Goal: Task Accomplishment & Management: Use online tool/utility

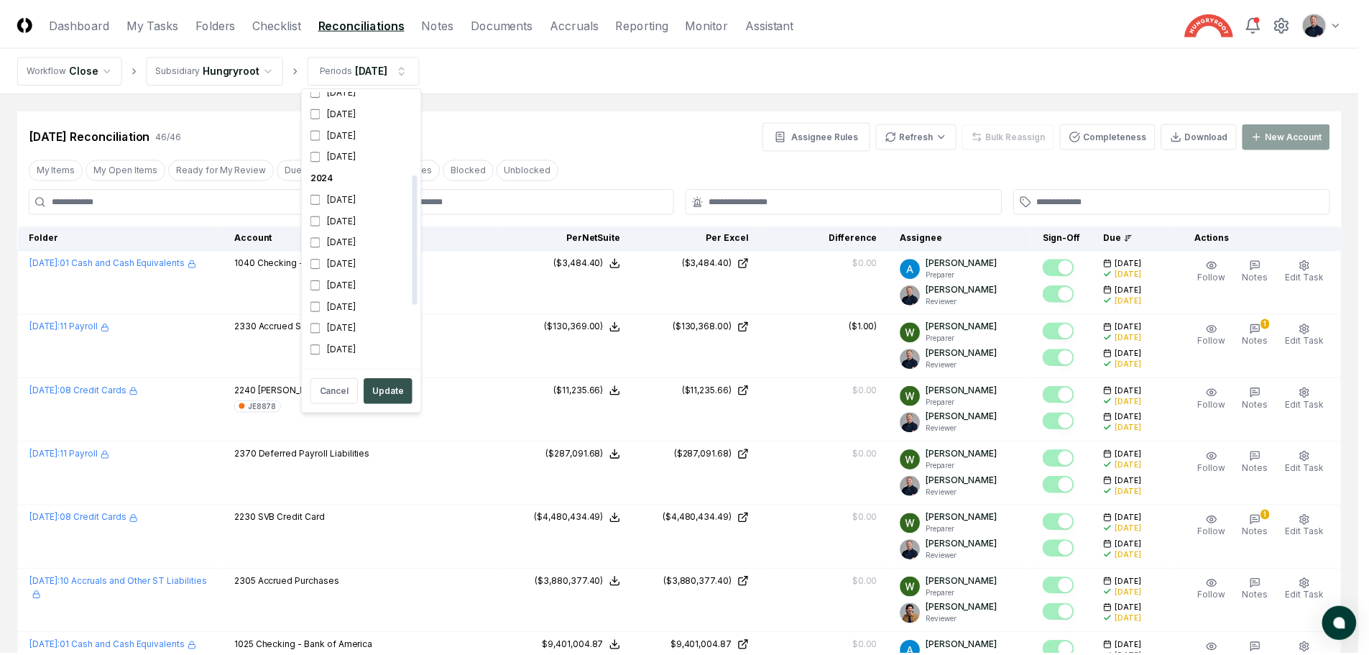
scroll to position [177, 0]
click at [379, 387] on button "Update" at bounding box center [390, 391] width 49 height 26
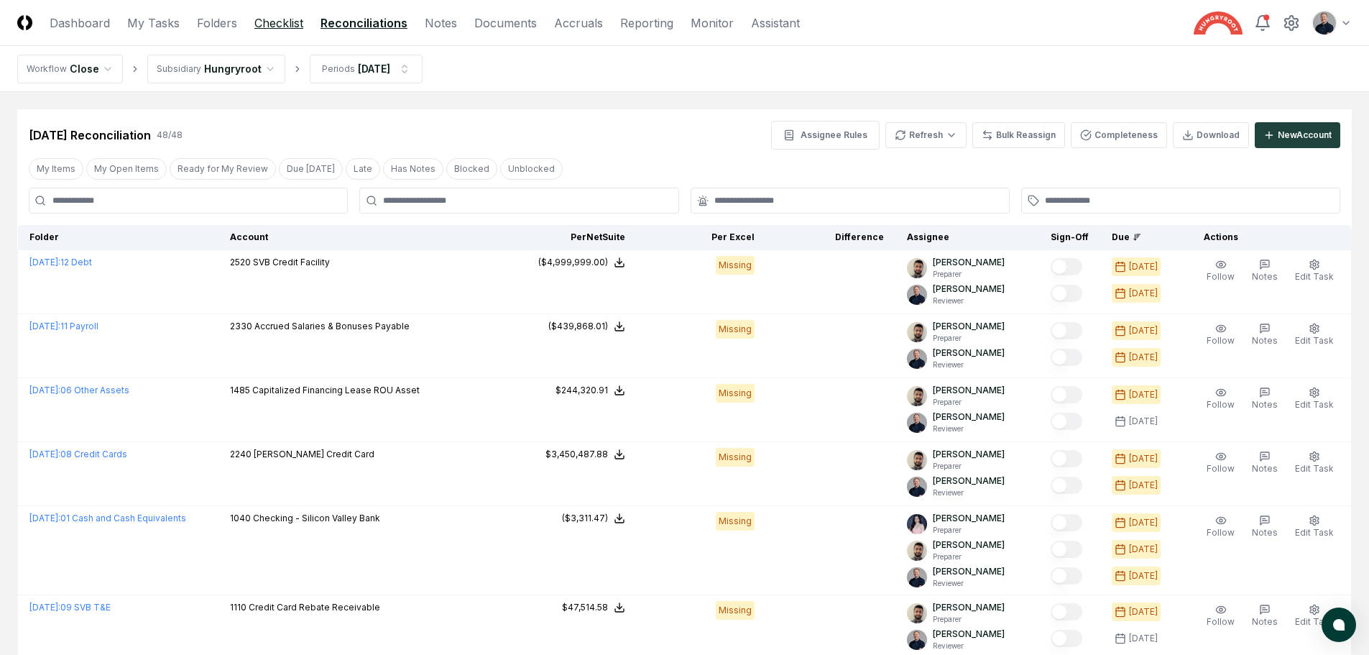
click at [271, 24] on link "Checklist" at bounding box center [278, 22] width 49 height 17
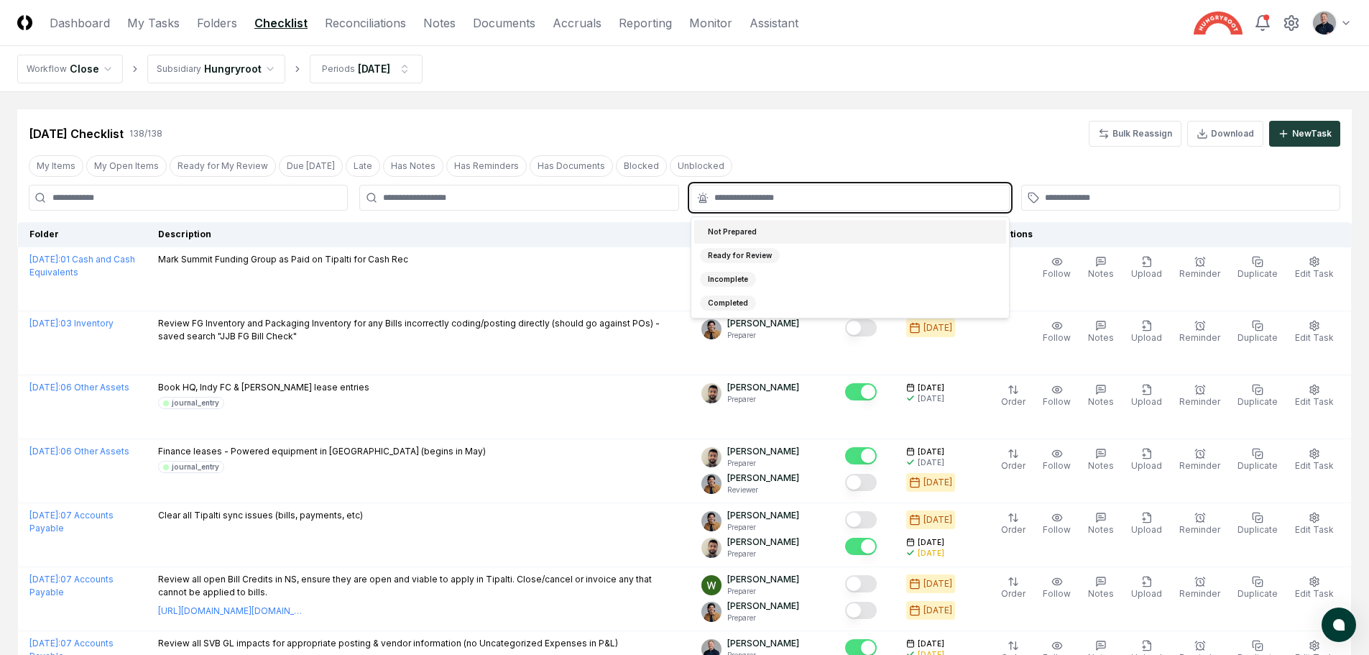
click at [862, 195] on input "text" at bounding box center [857, 197] width 286 height 13
click at [811, 234] on div "Not Prepared" at bounding box center [850, 232] width 312 height 24
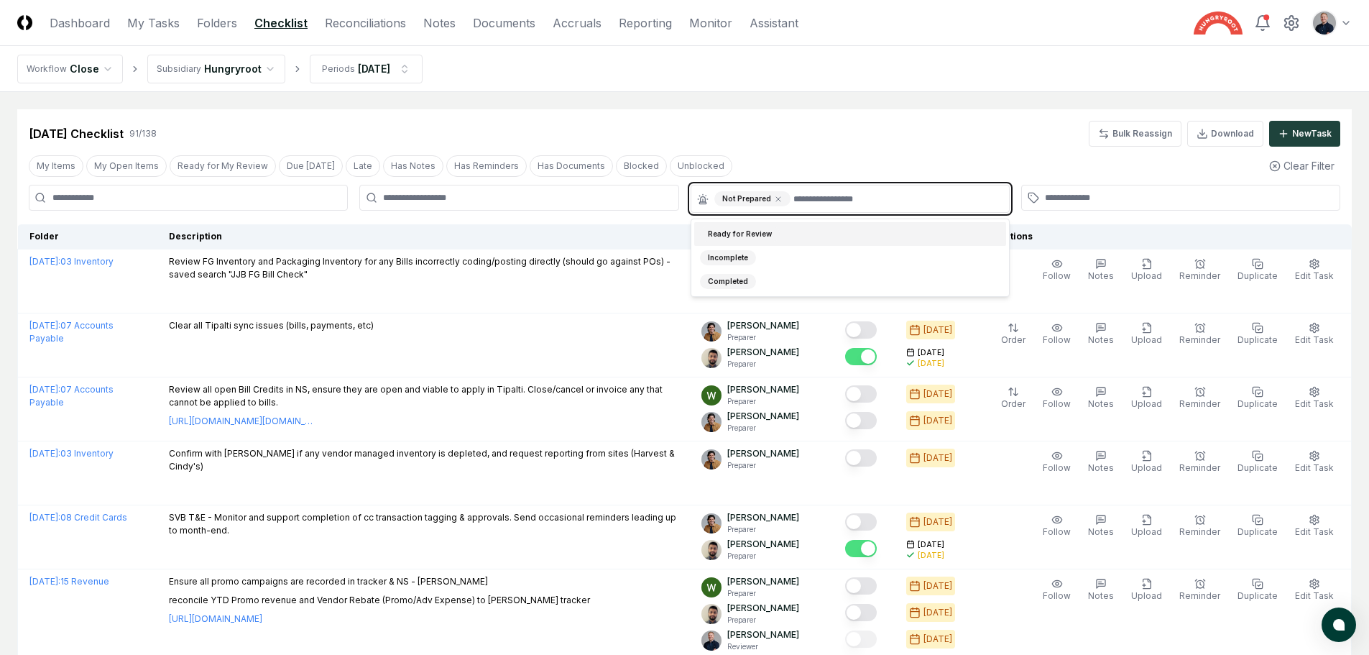
click at [834, 236] on div "Ready for Review" at bounding box center [850, 234] width 312 height 24
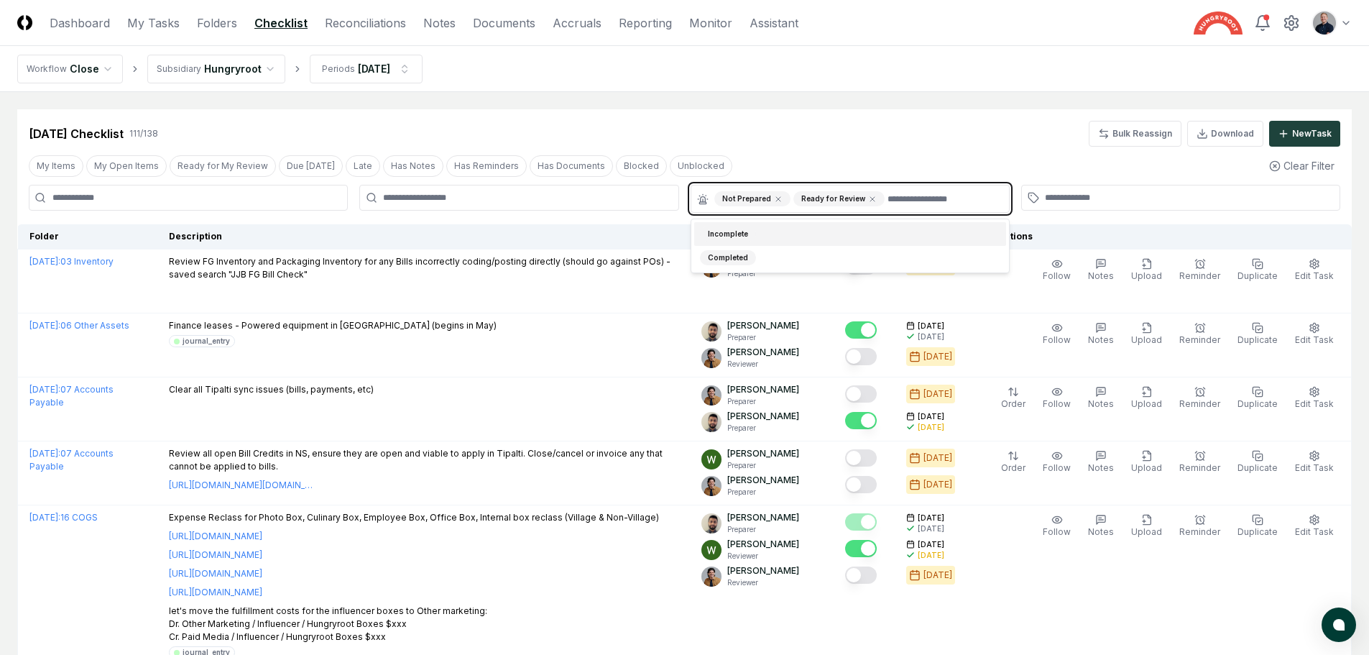
click at [827, 236] on div "Incomplete" at bounding box center [850, 234] width 312 height 24
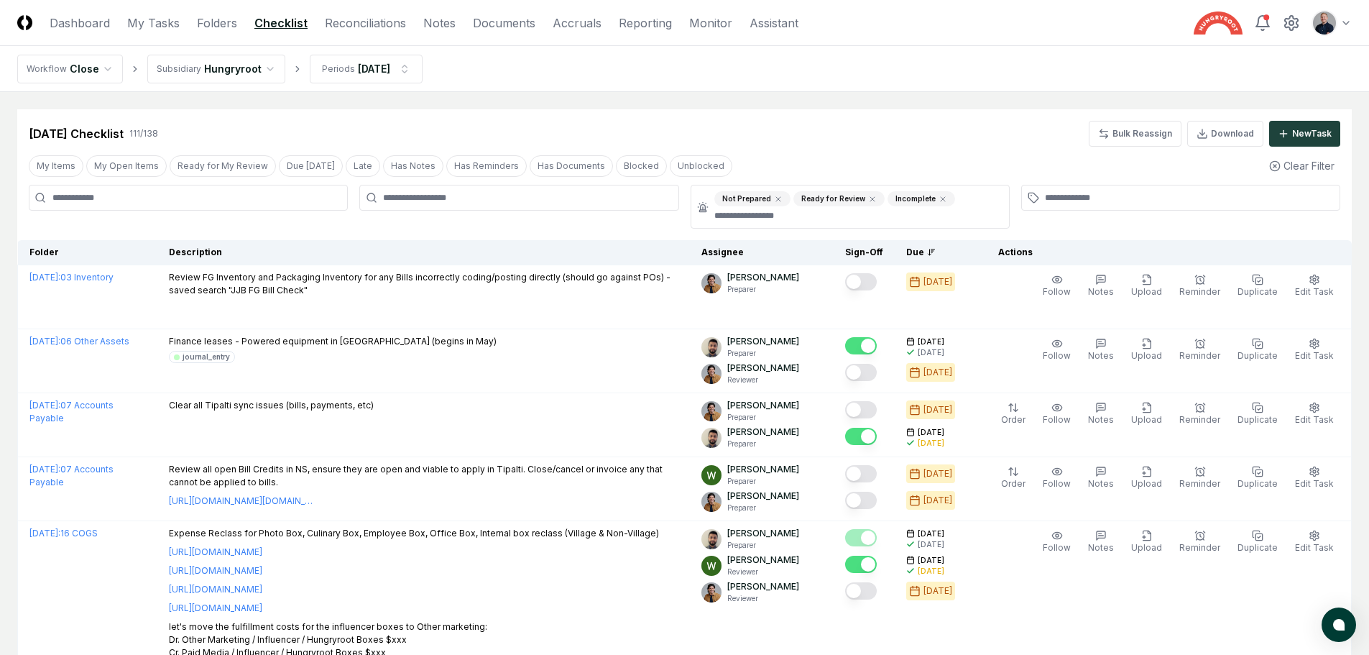
click at [935, 83] on nav "Workflow Close Subsidiary Hungryroot Periods [DATE]" at bounding box center [684, 69] width 1369 height 46
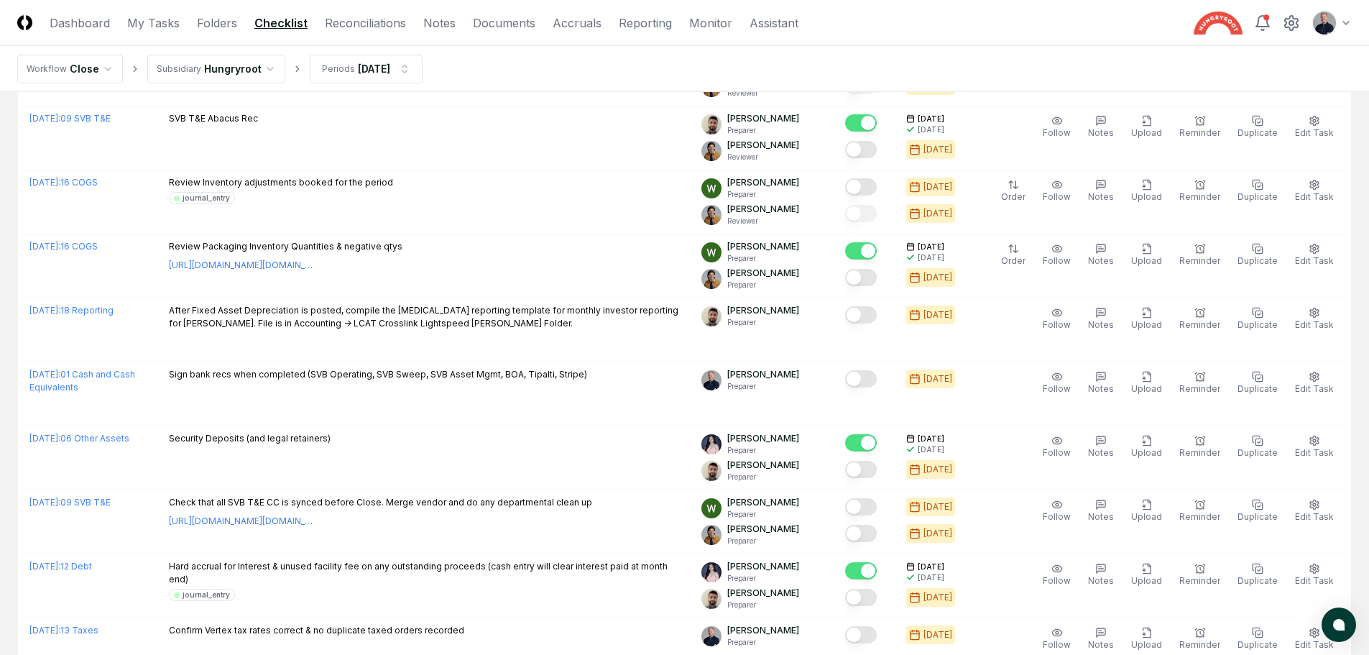
scroll to position [1592, 0]
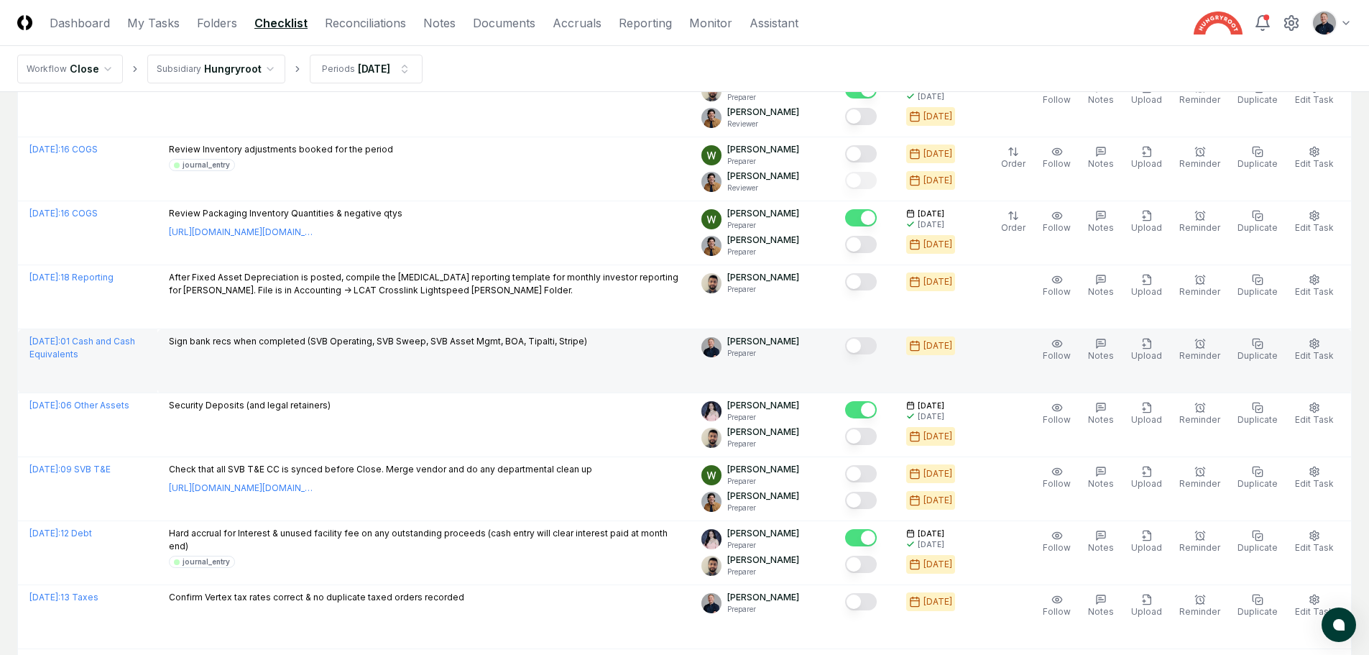
click at [875, 348] on button "Mark complete" at bounding box center [861, 345] width 32 height 17
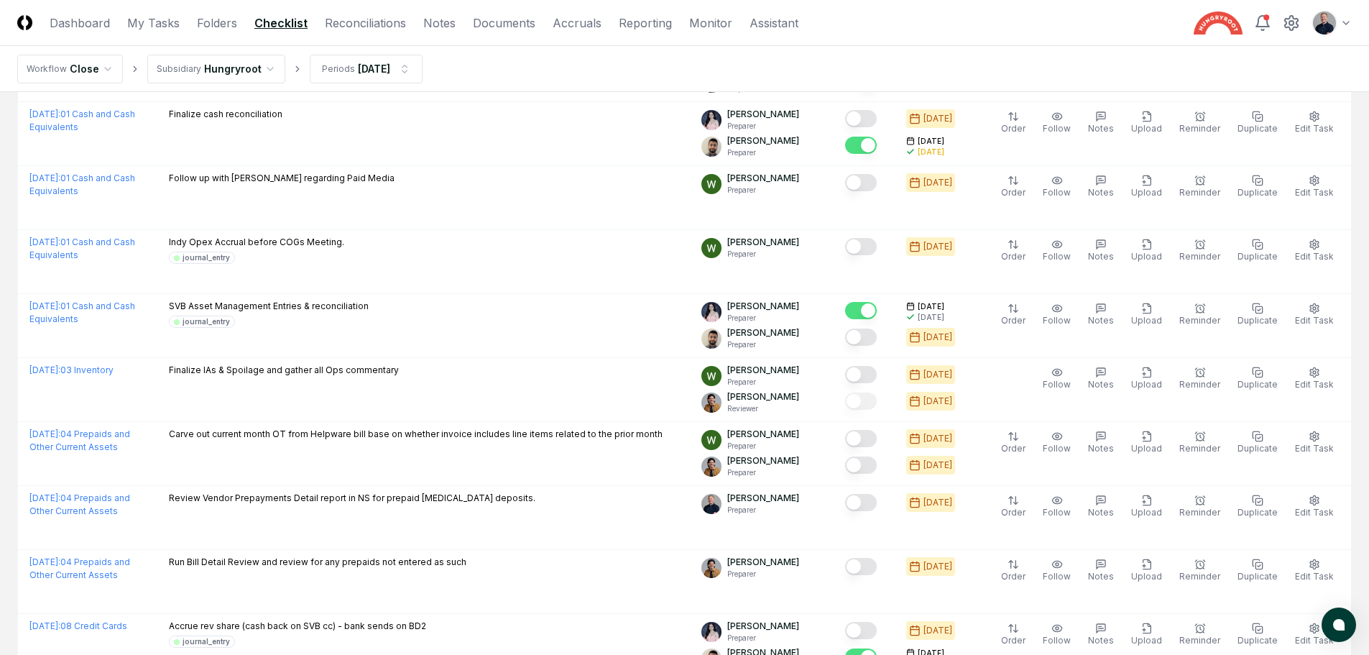
scroll to position [2399, 0]
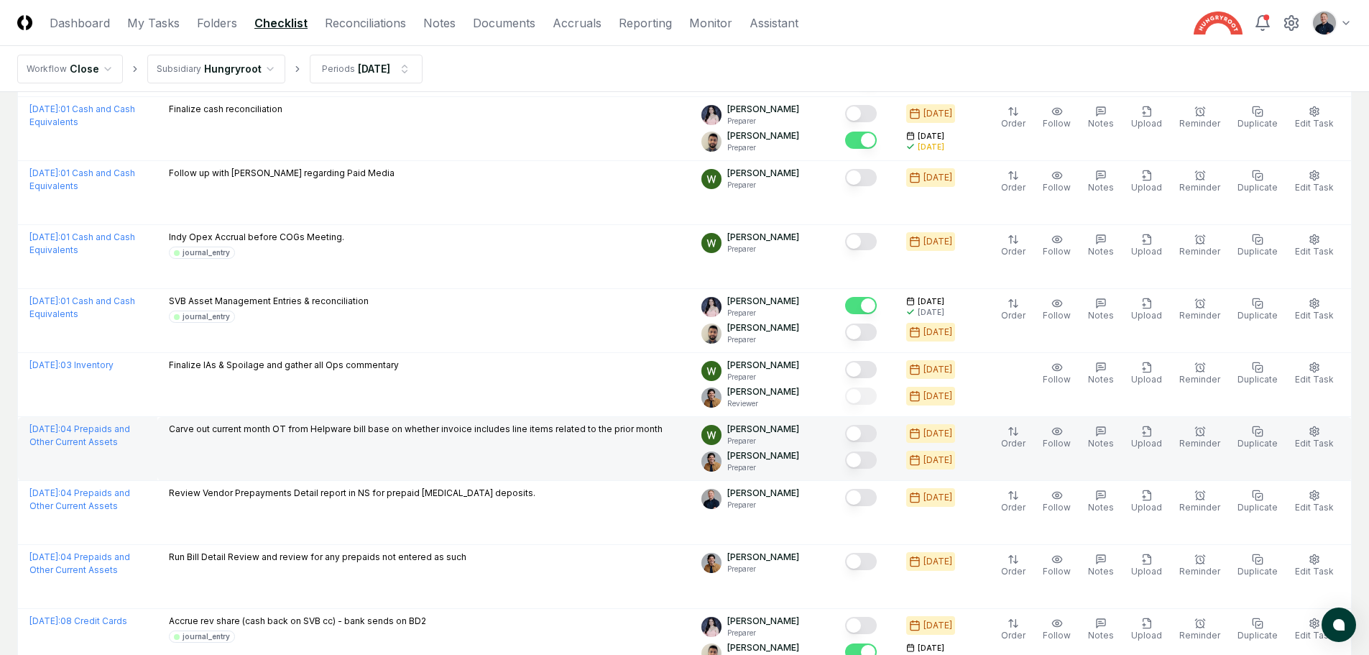
click at [770, 436] on p "Preparer" at bounding box center [763, 440] width 72 height 11
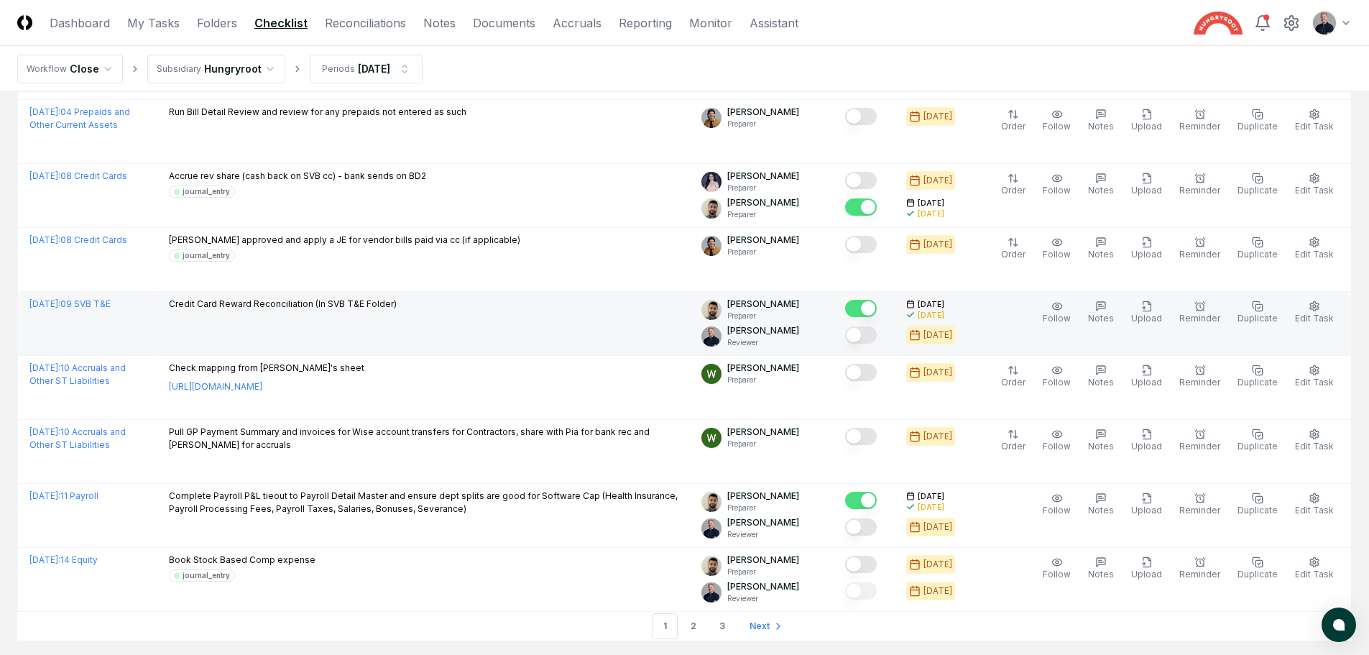
scroll to position [2928, 0]
